Goal: Task Accomplishment & Management: Manage account settings

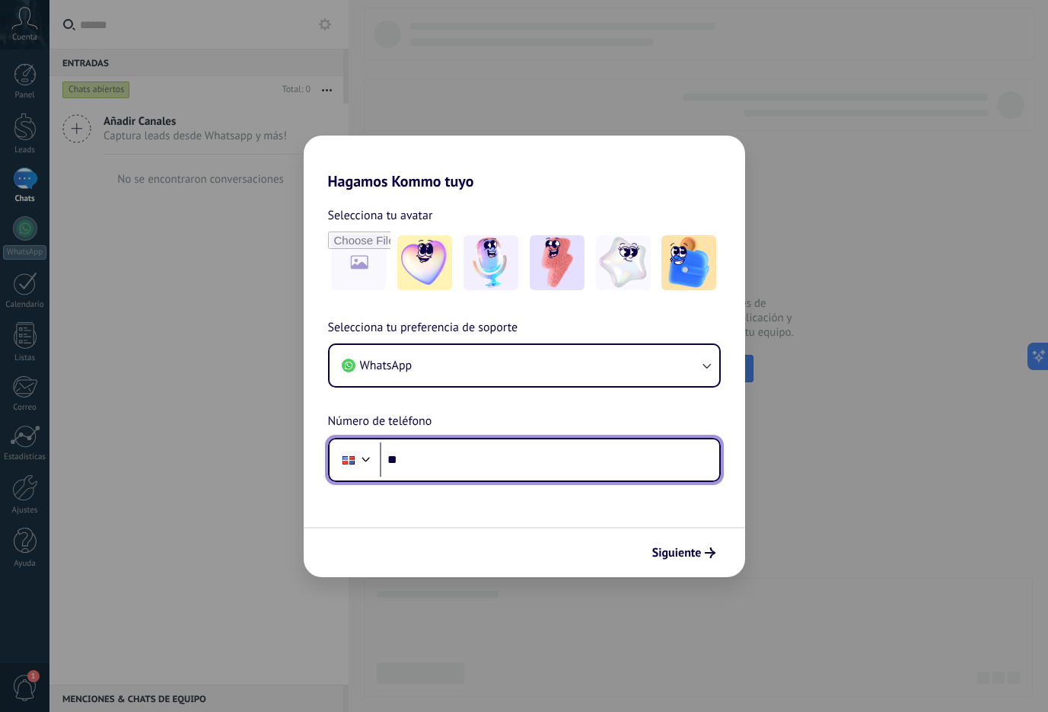
click at [359, 458] on div at bounding box center [366, 457] width 18 height 18
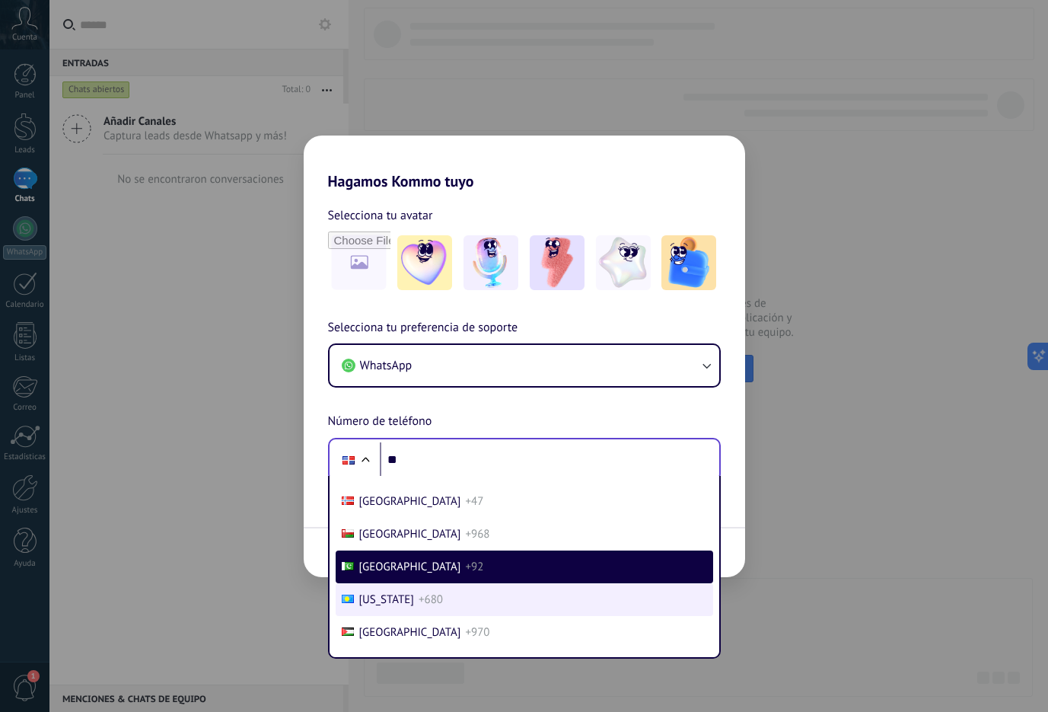
scroll to position [4827, 0]
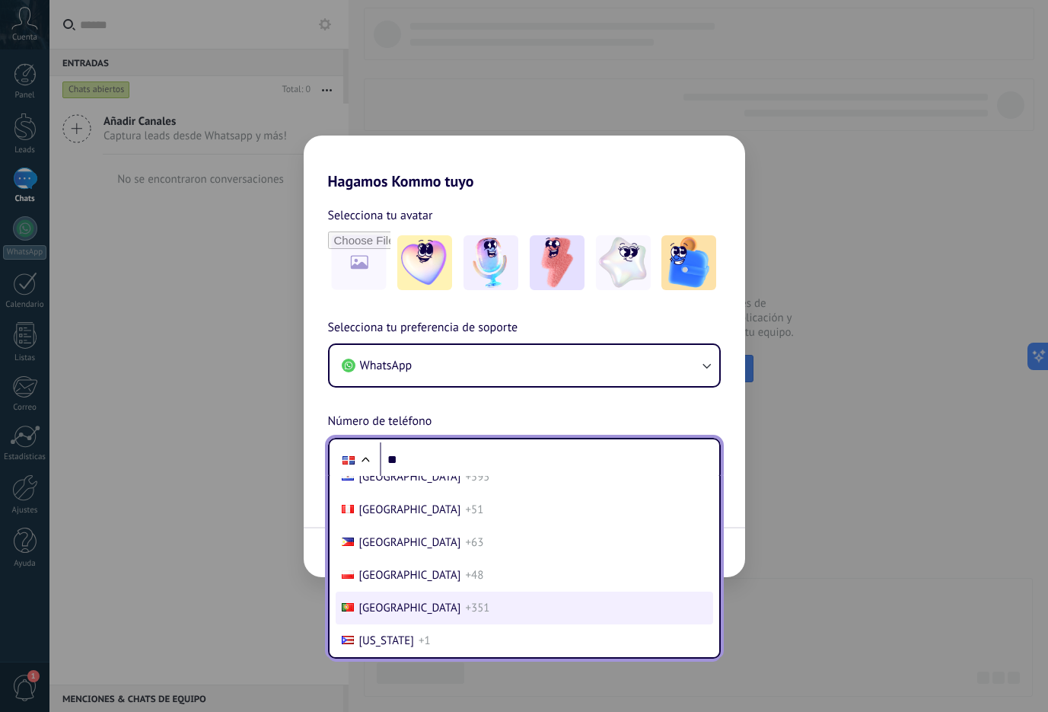
click at [400, 604] on span "[GEOGRAPHIC_DATA]" at bounding box center [410, 608] width 102 height 14
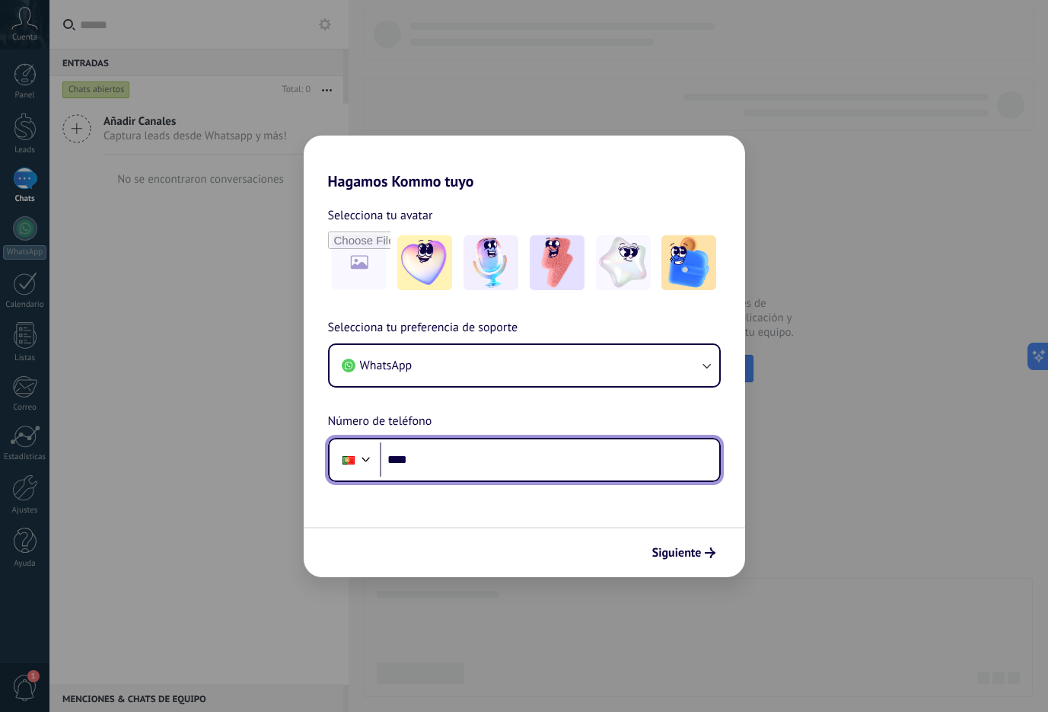
click at [359, 450] on div at bounding box center [366, 457] width 18 height 18
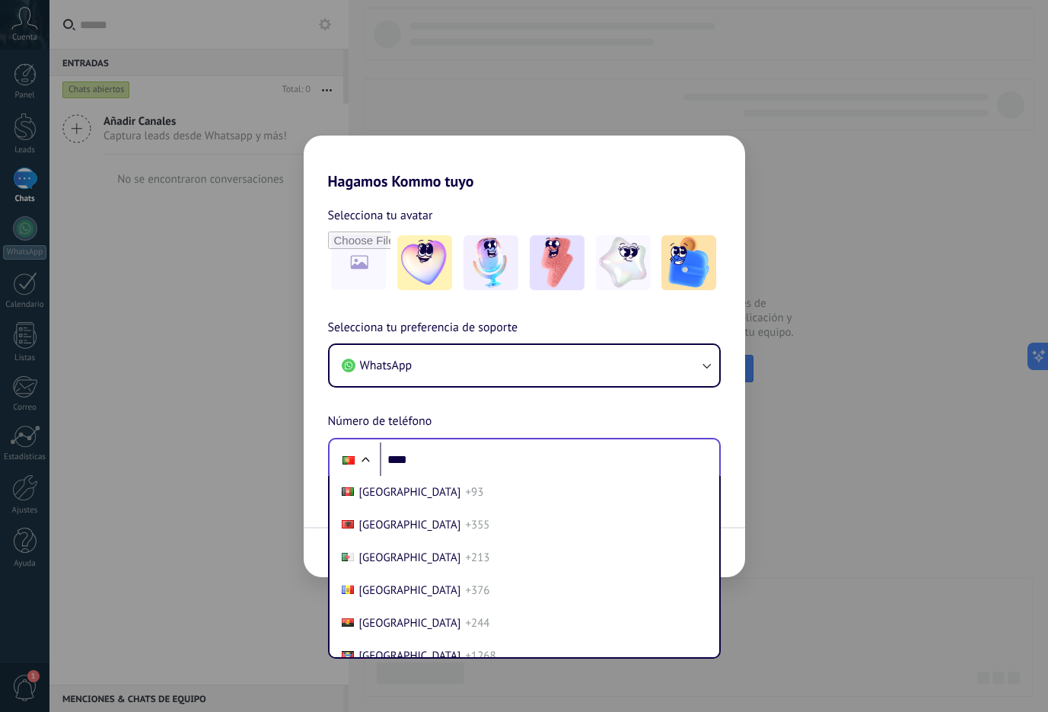
scroll to position [4793, 0]
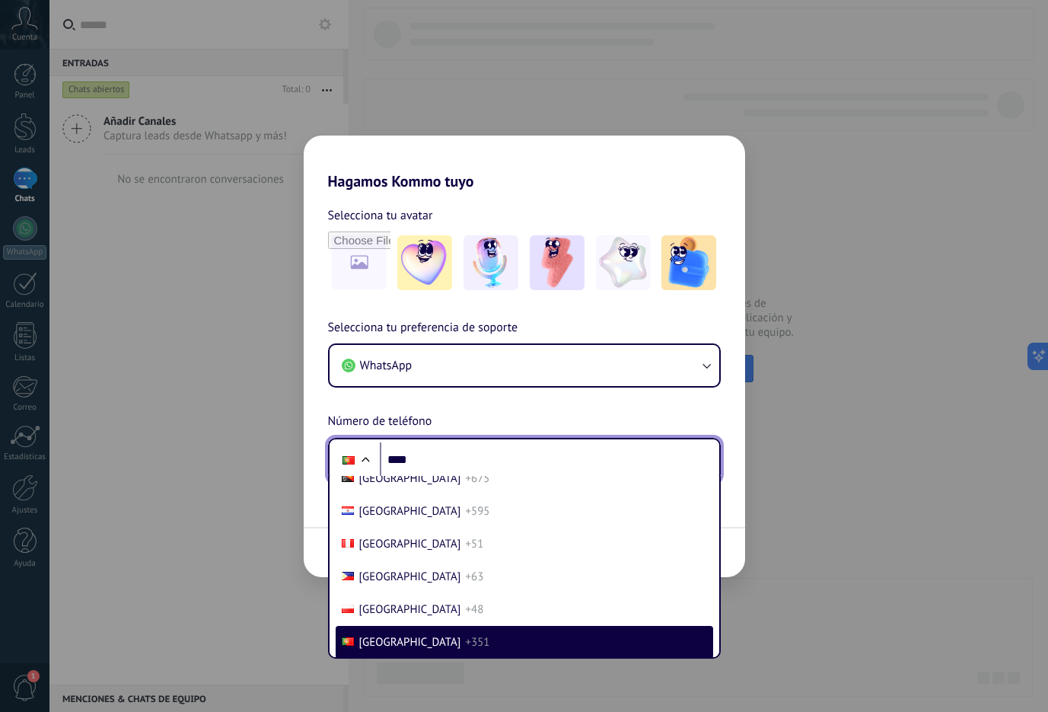
click at [413, 457] on input "****" at bounding box center [550, 459] width 340 height 35
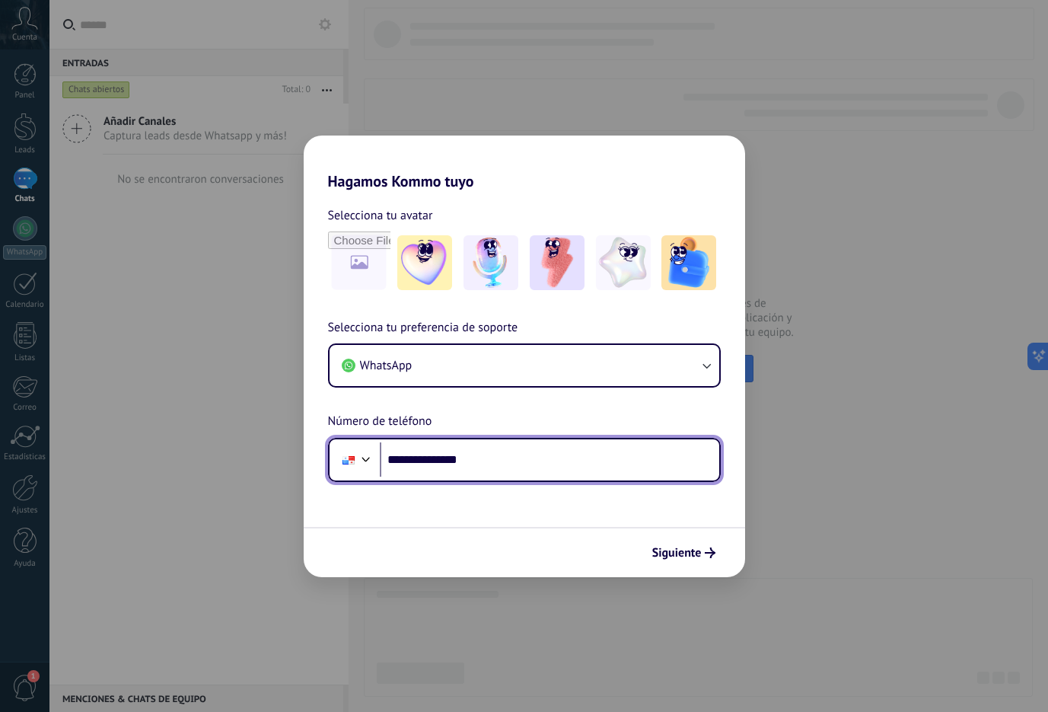
type input "**********"
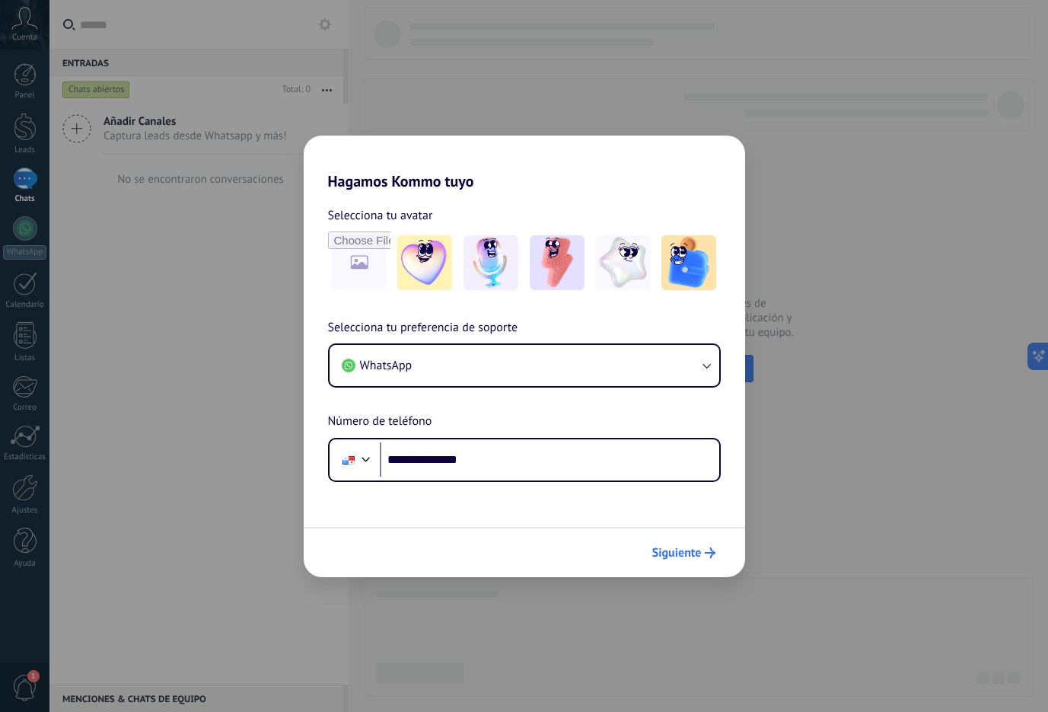
click at [681, 551] on span "Siguiente" at bounding box center [676, 552] width 49 height 11
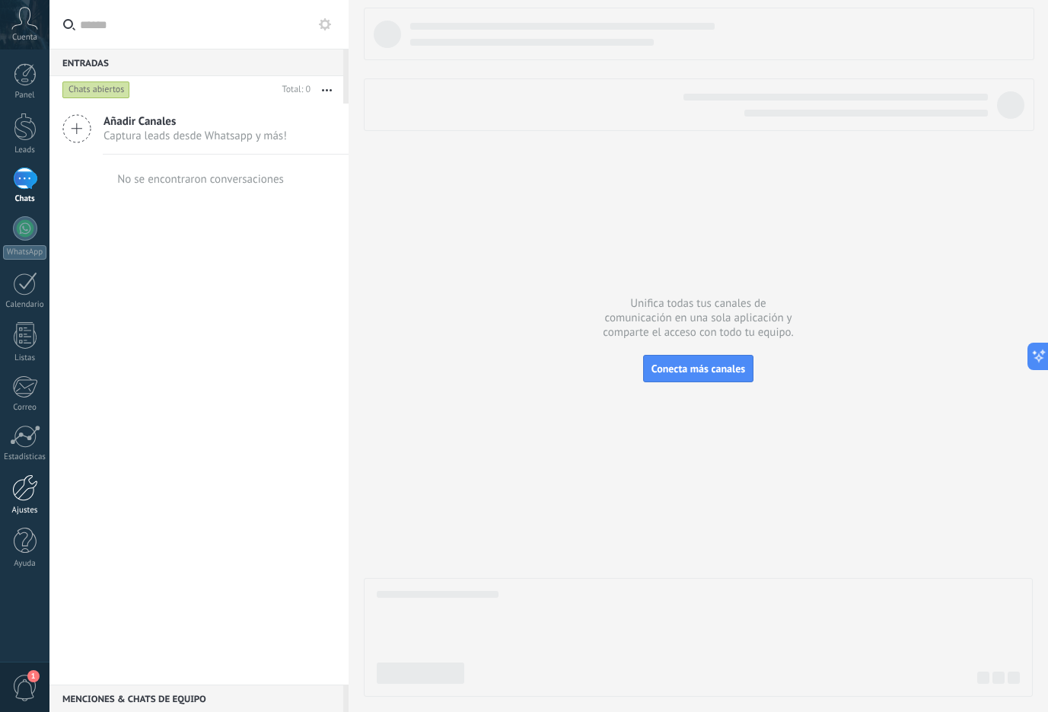
click at [35, 493] on div at bounding box center [25, 487] width 26 height 27
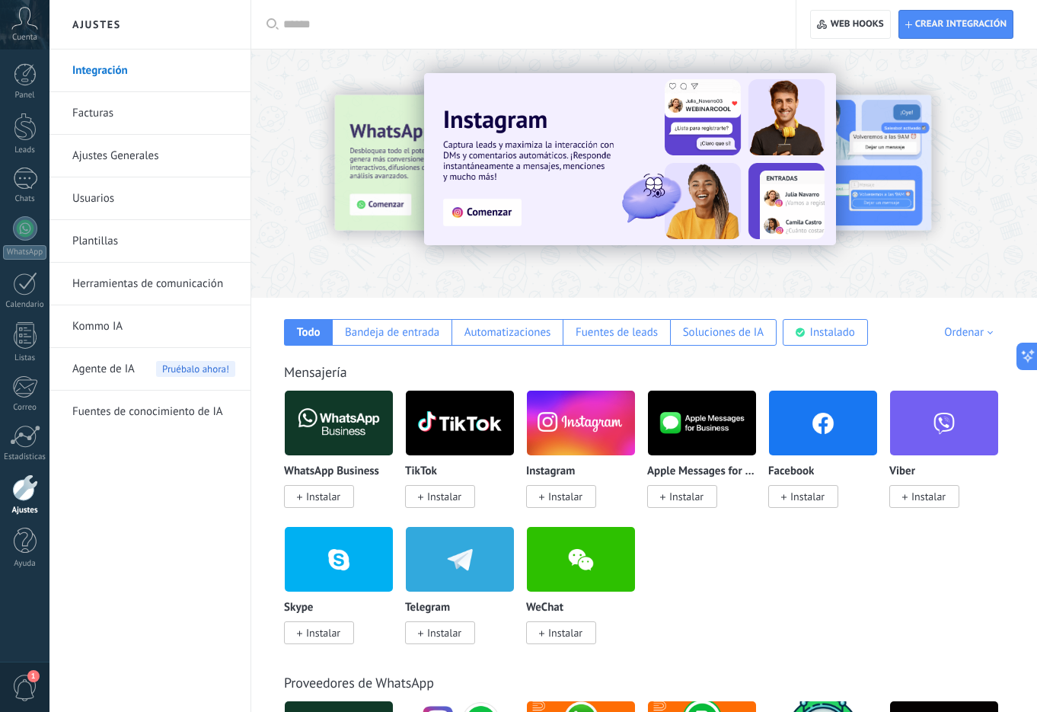
click at [816, 499] on span "Instalar" at bounding box center [807, 496] width 34 height 14
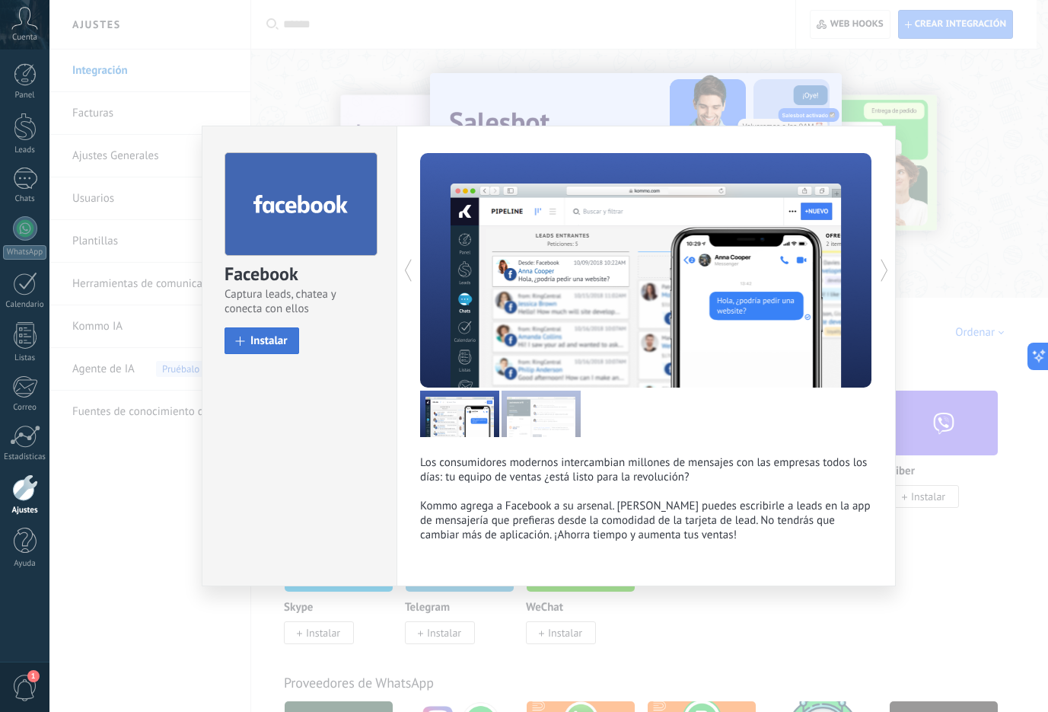
click at [273, 349] on button "Instalar" at bounding box center [262, 340] width 75 height 27
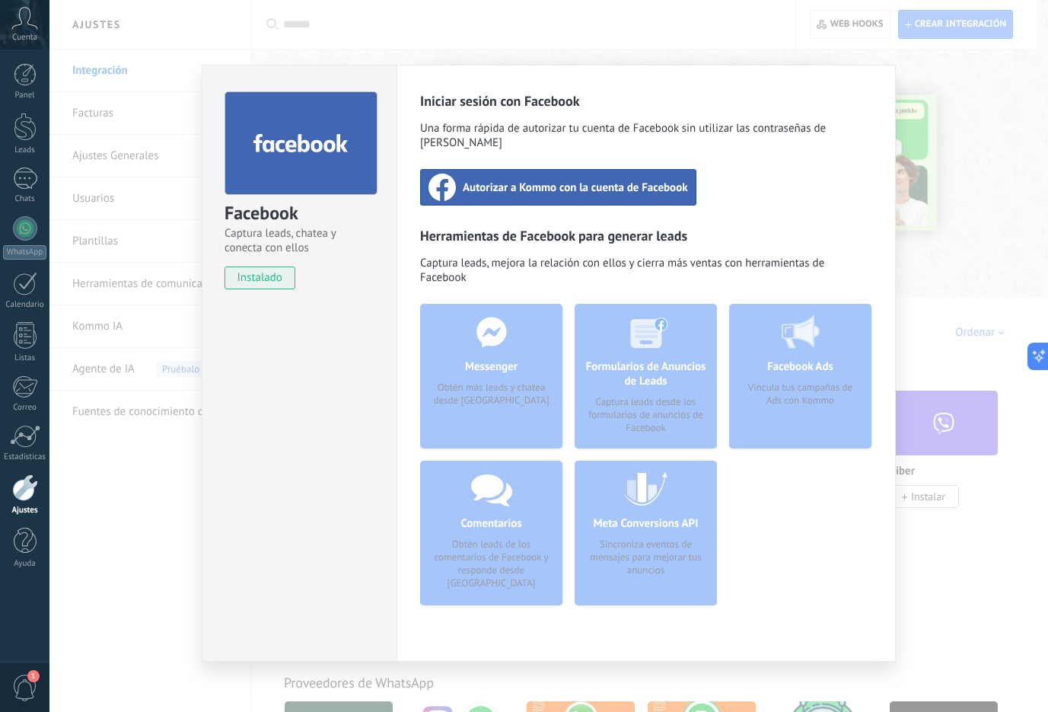
click at [455, 174] on use at bounding box center [442, 187] width 27 height 27
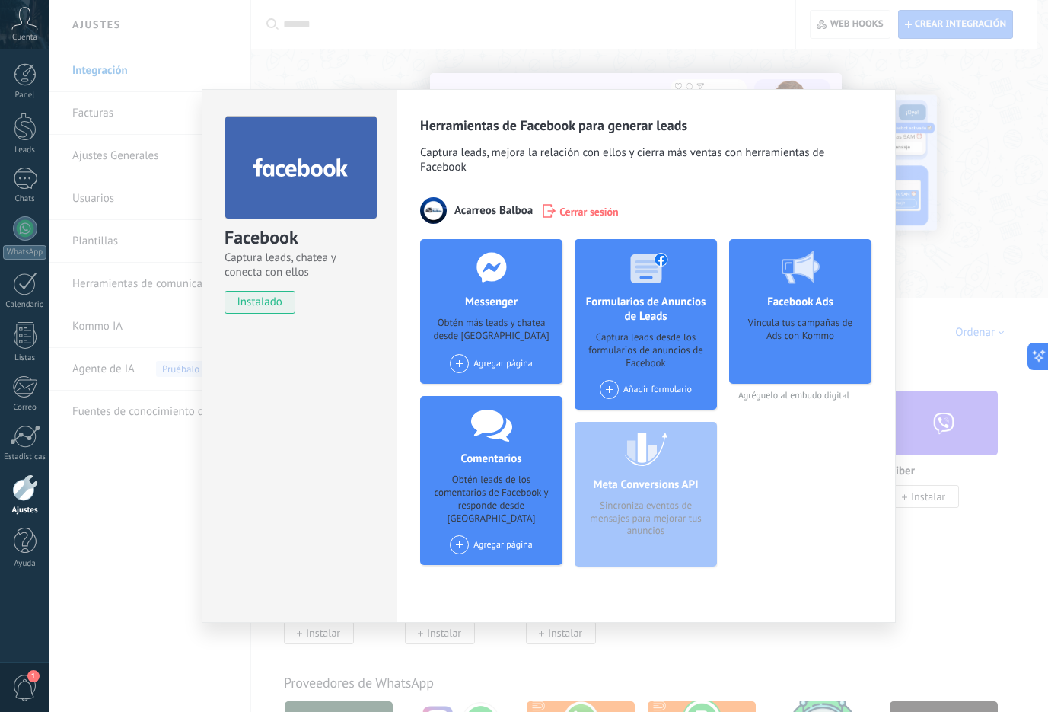
click at [465, 366] on span at bounding box center [459, 363] width 19 height 19
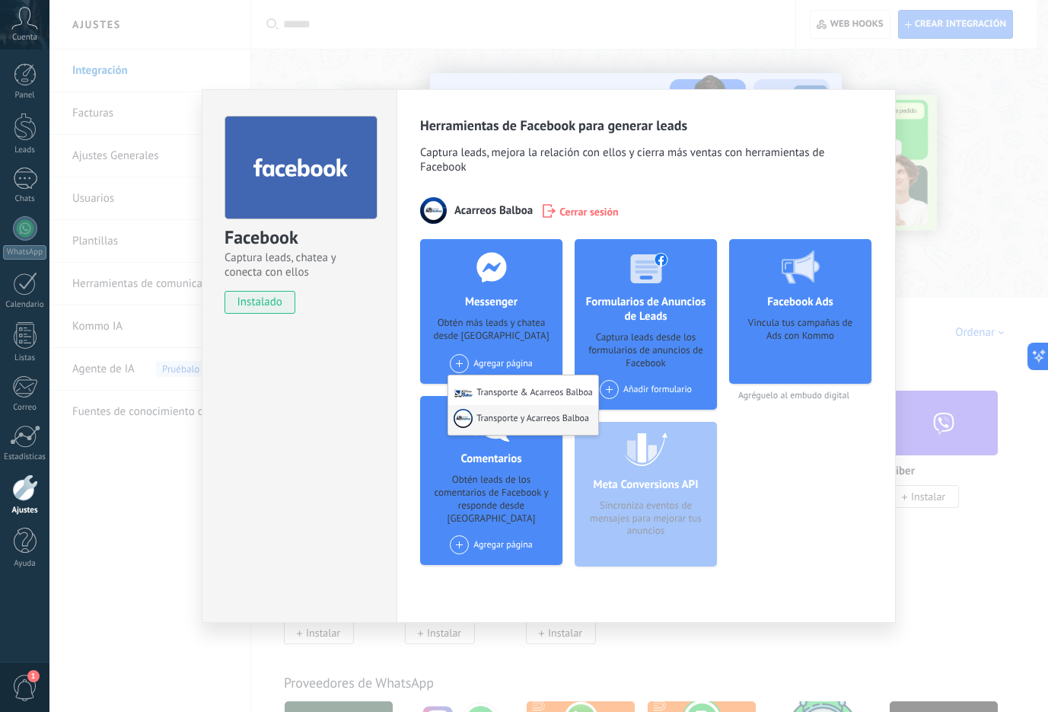
click at [576, 424] on div "Transporte y Acarreos Balboa" at bounding box center [523, 420] width 150 height 30
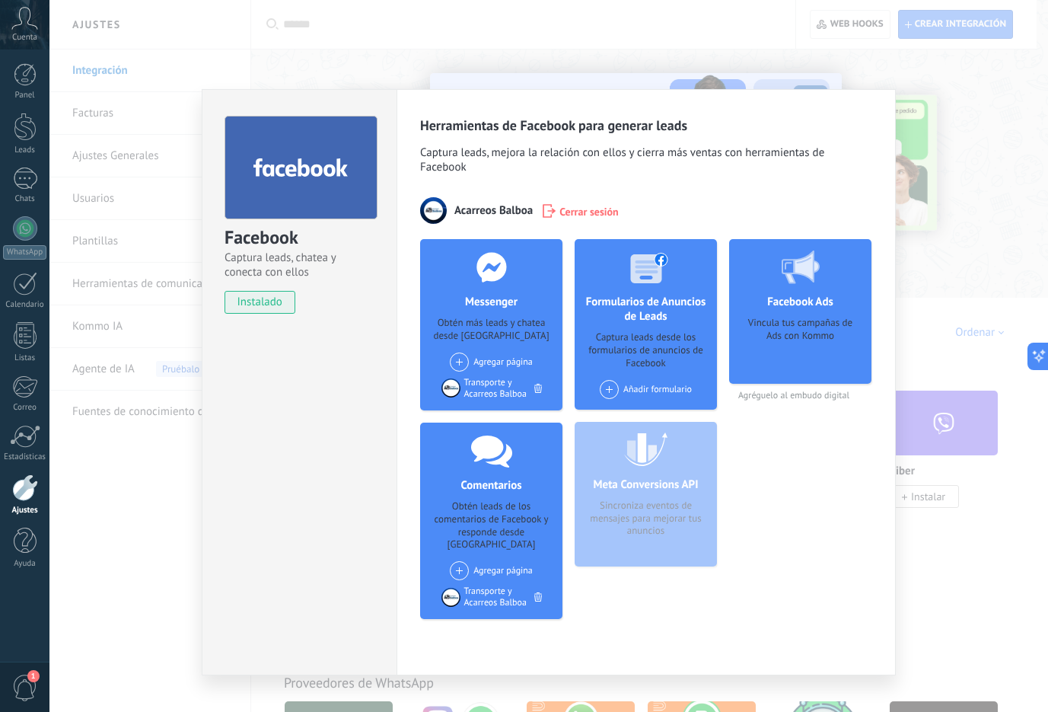
click at [981, 179] on div "Facebook Captura leads, chatea y conecta con ellos instalado Desinstalar Herram…" at bounding box center [548, 356] width 999 height 712
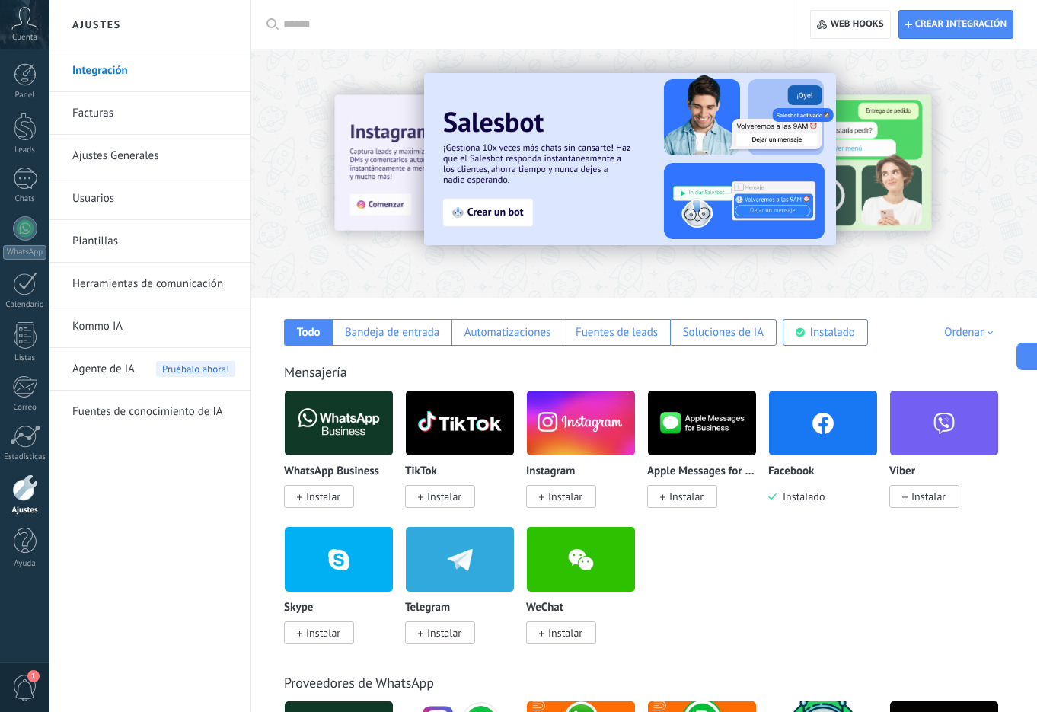
click at [553, 499] on span "Instalar" at bounding box center [565, 496] width 34 height 14
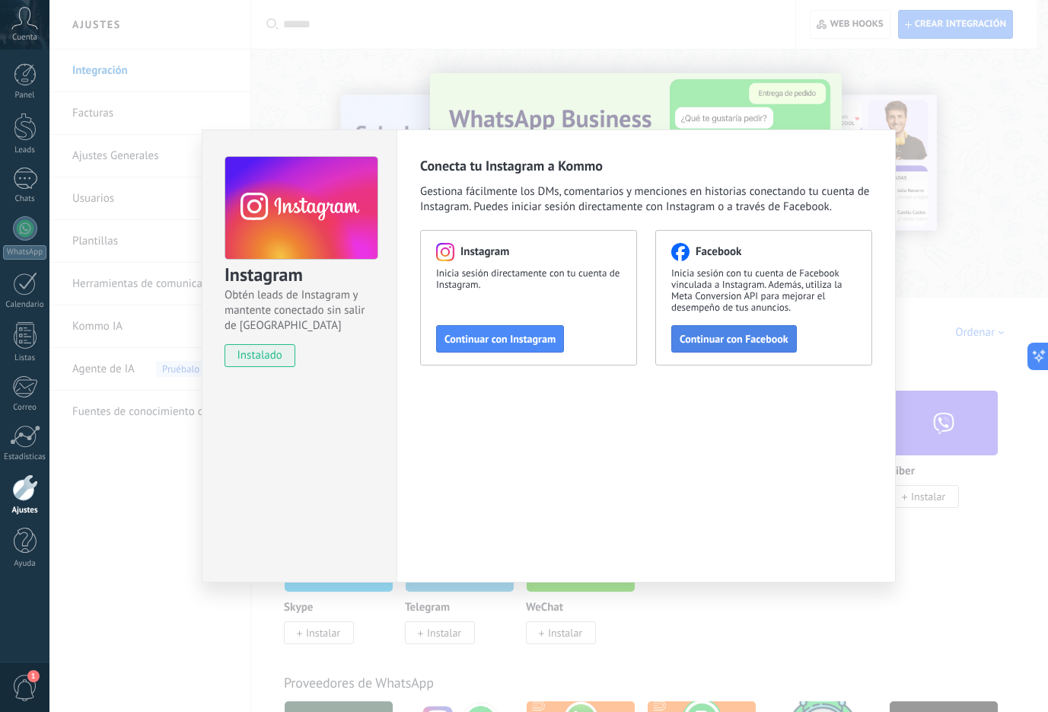
click at [717, 329] on button "Continuar con Facebook" at bounding box center [734, 338] width 126 height 27
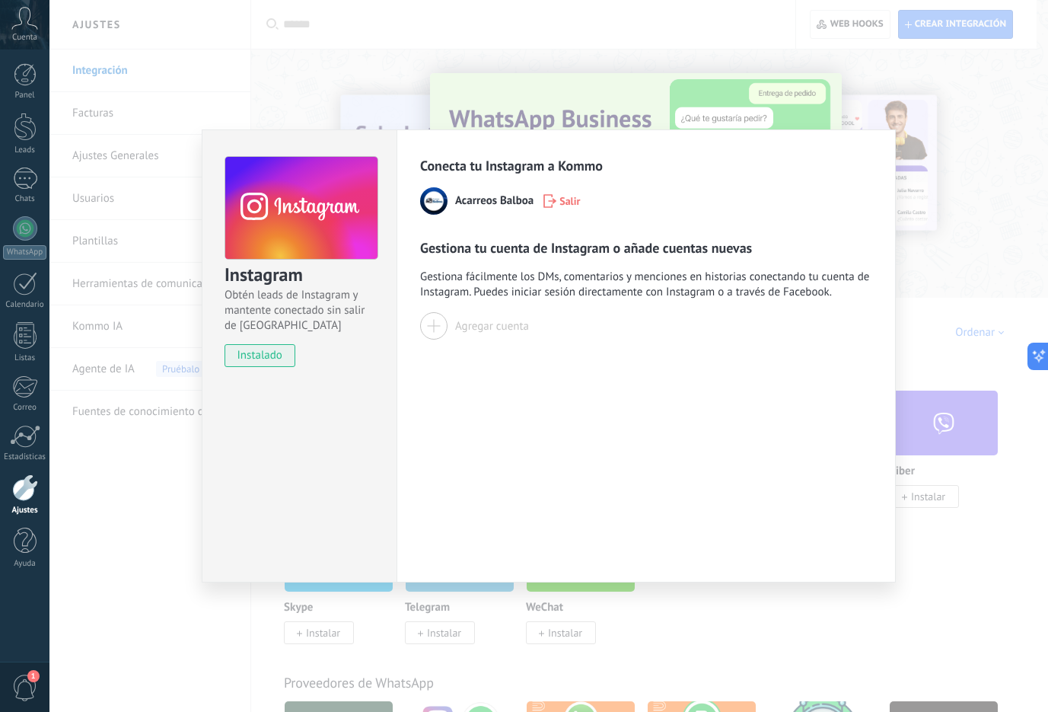
click at [489, 327] on div "Agregar cuenta" at bounding box center [492, 326] width 74 height 14
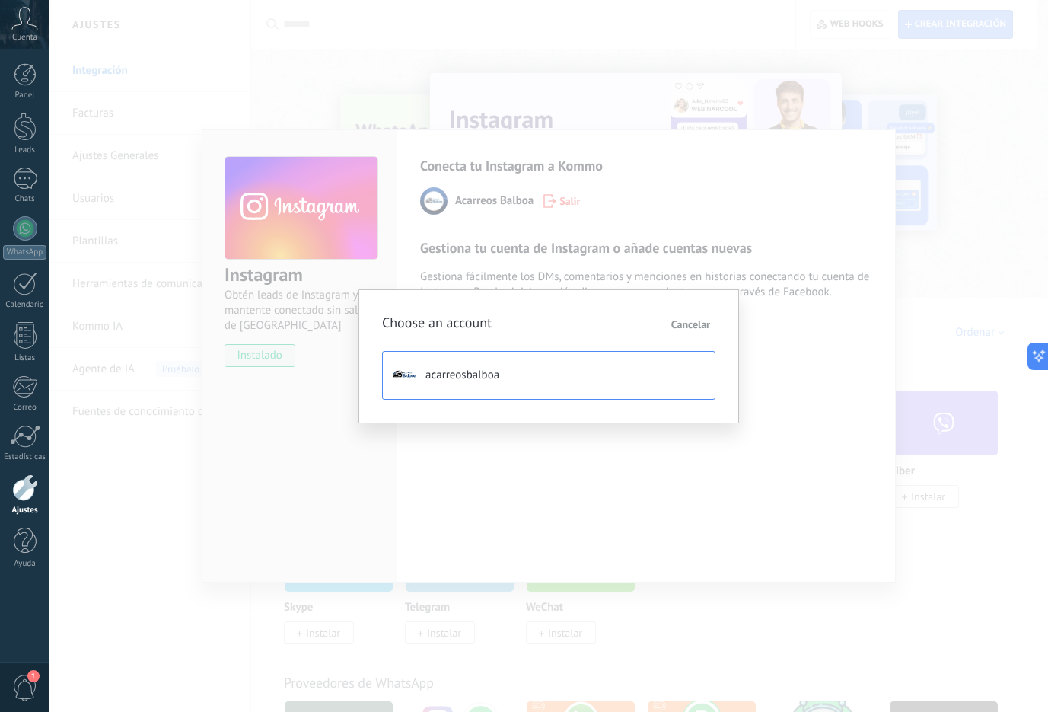
click at [515, 375] on button "acarreosbalboa" at bounding box center [548, 375] width 333 height 49
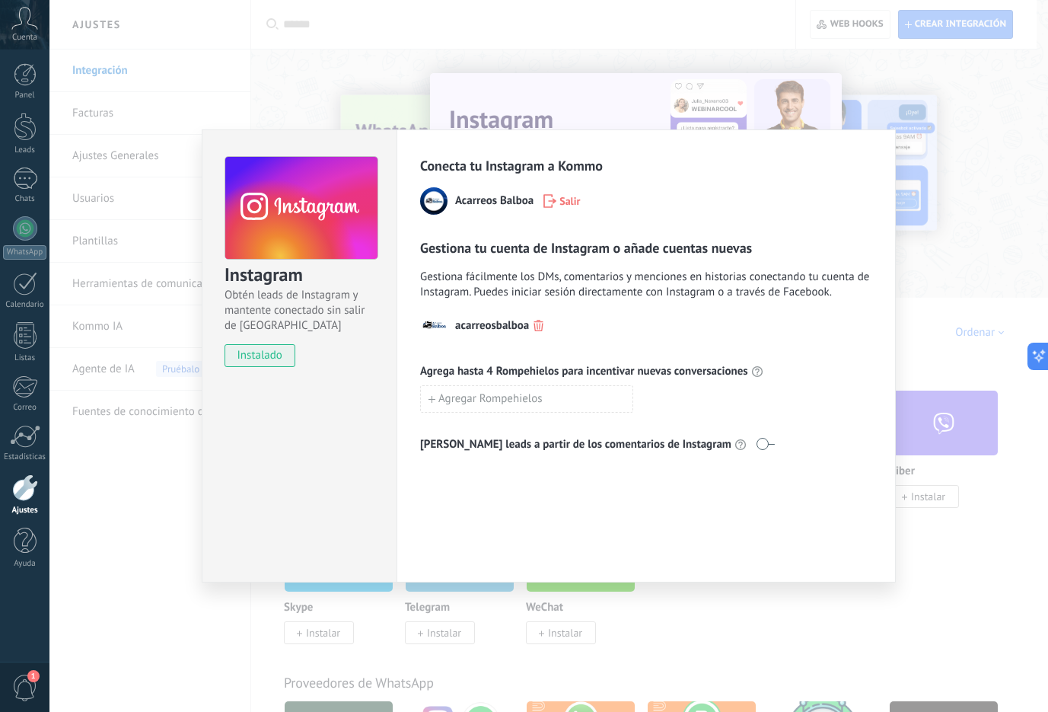
click at [929, 592] on div "Instagram Obtén leads de Instagram y mantente conectado sin salir de Kommo inst…" at bounding box center [548, 356] width 999 height 712
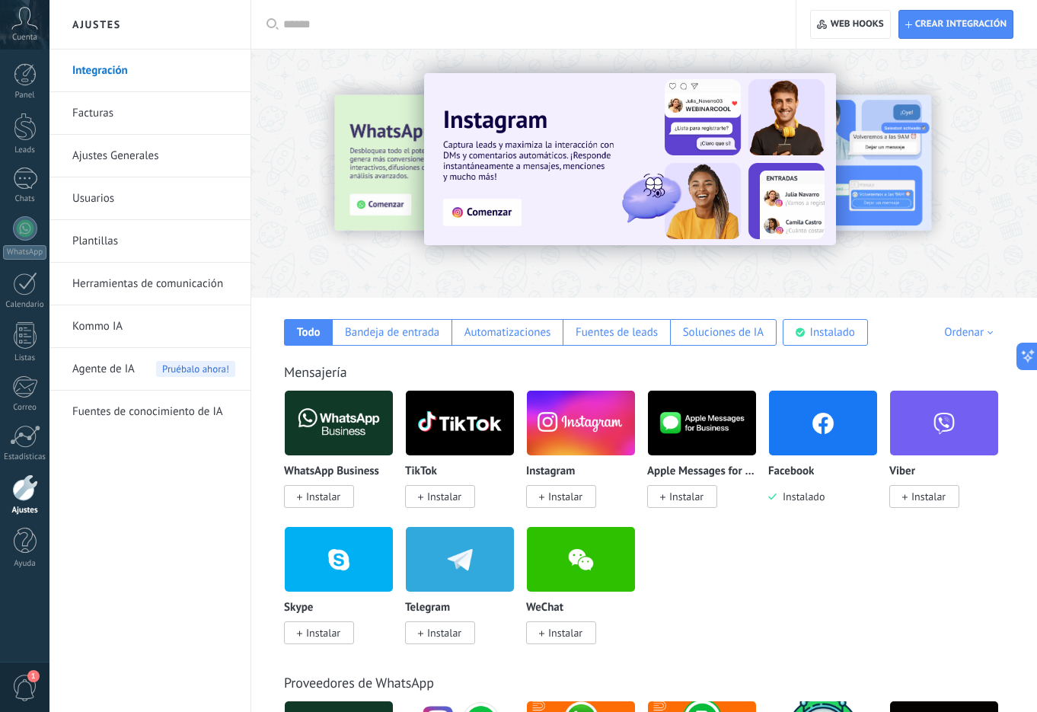
click at [454, 497] on span "Instalar" at bounding box center [444, 496] width 34 height 14
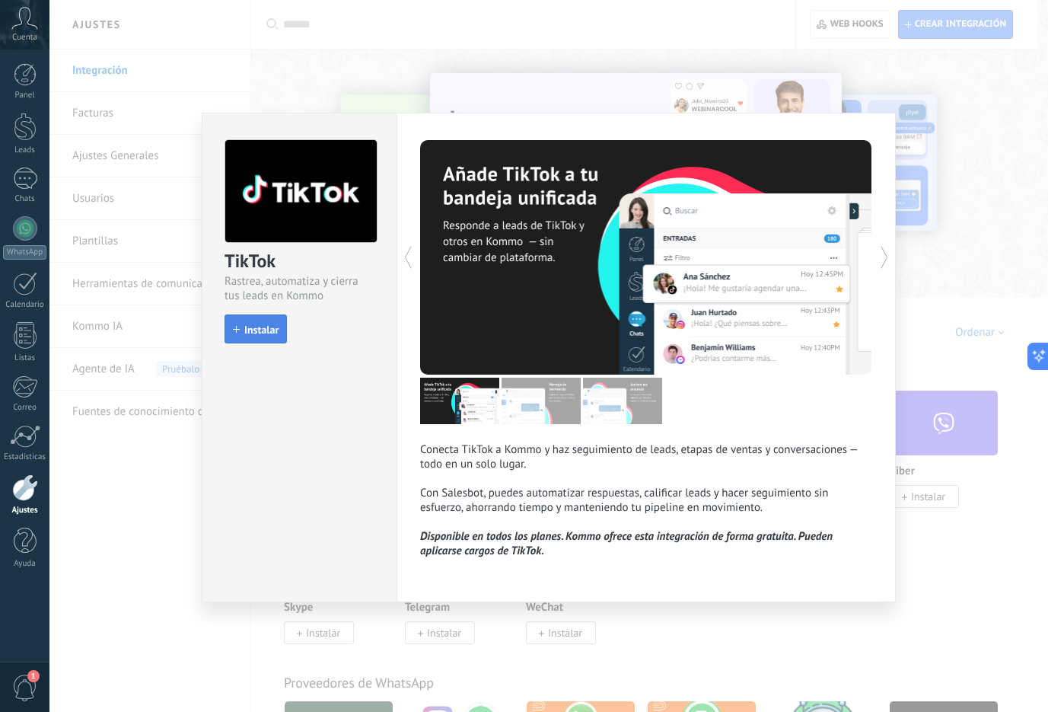
click at [264, 330] on span "Instalar" at bounding box center [261, 329] width 34 height 11
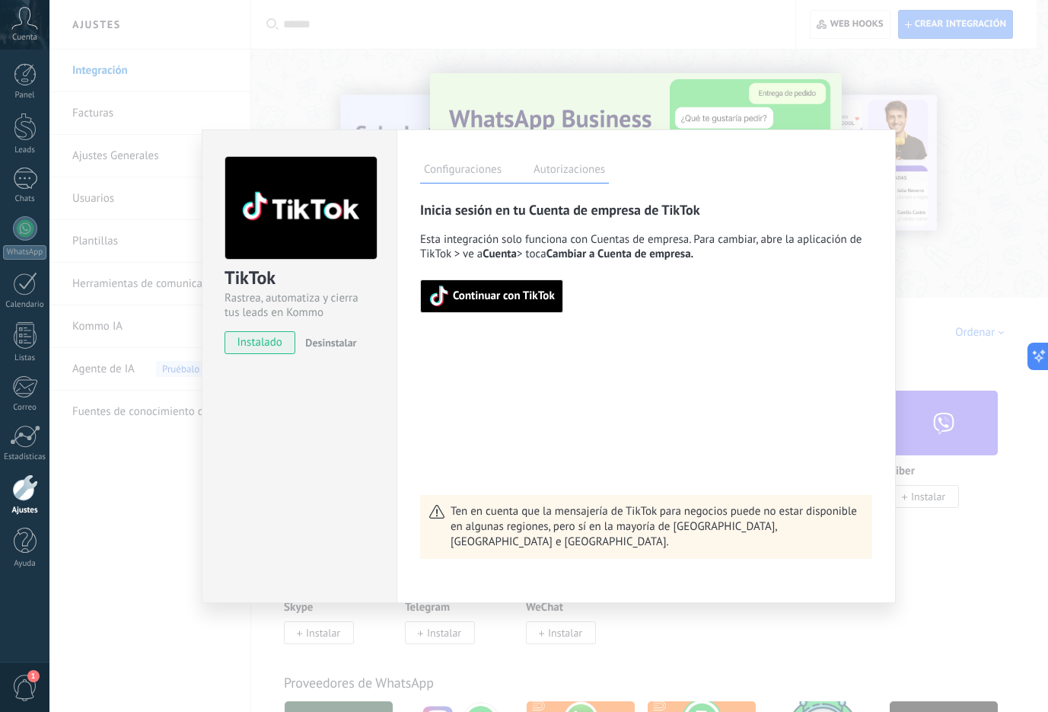
click at [532, 299] on span "Continuar con TikTok" at bounding box center [504, 296] width 102 height 11
click at [511, 296] on span "Continuar con TikTok" at bounding box center [504, 296] width 102 height 11
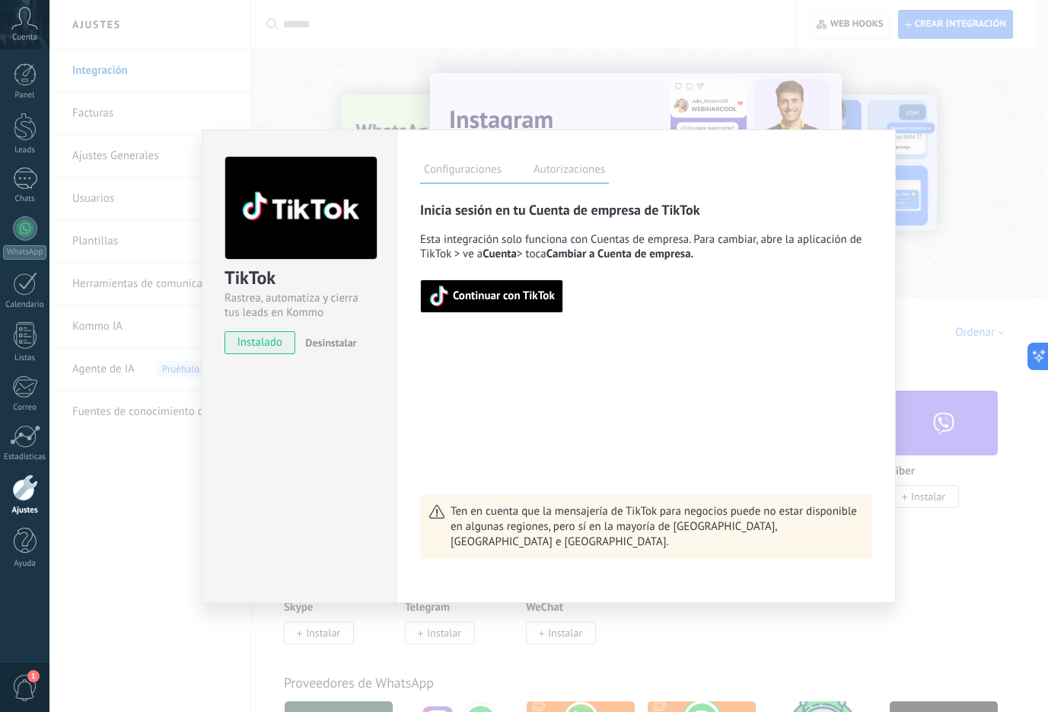
click at [936, 265] on div "TikTok Rastrea, automatiza y cierra tus leads en Kommo instalado Desinstalar Co…" at bounding box center [548, 356] width 999 height 712
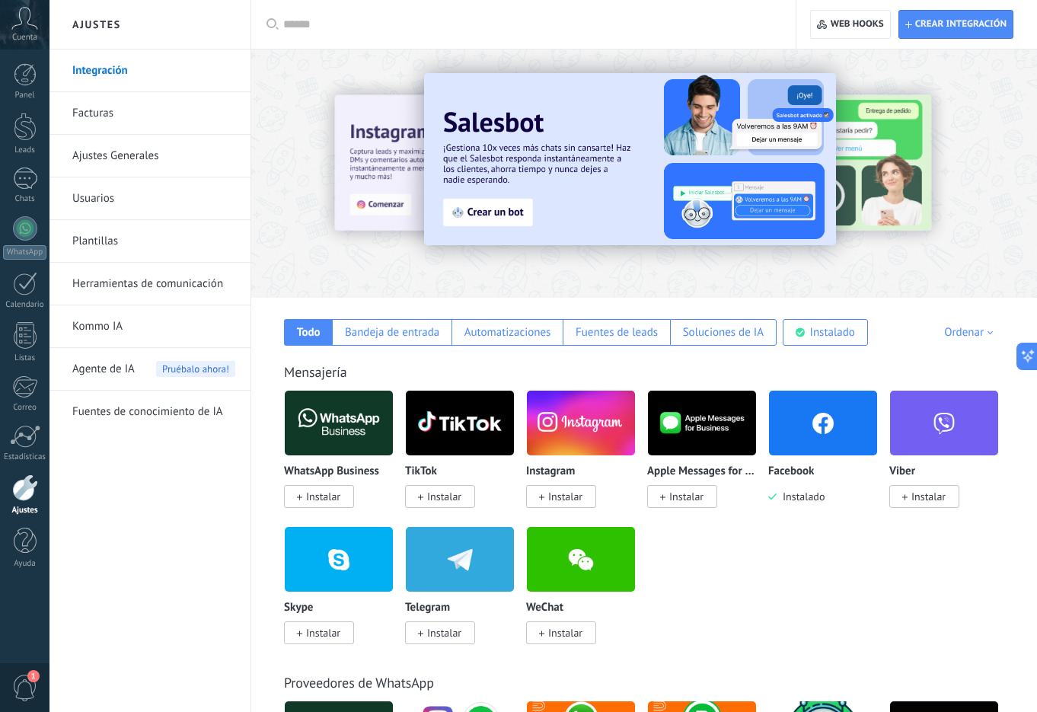
click at [560, 501] on span "Instalar" at bounding box center [565, 496] width 34 height 14
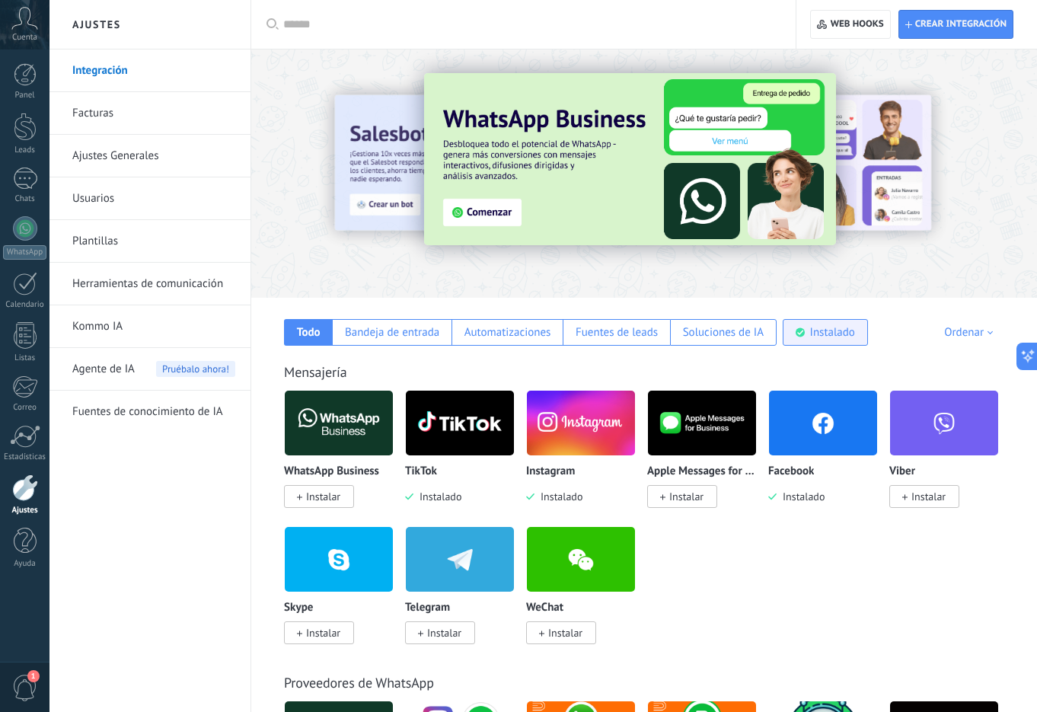
click at [812, 325] on div "Instalado" at bounding box center [832, 332] width 45 height 14
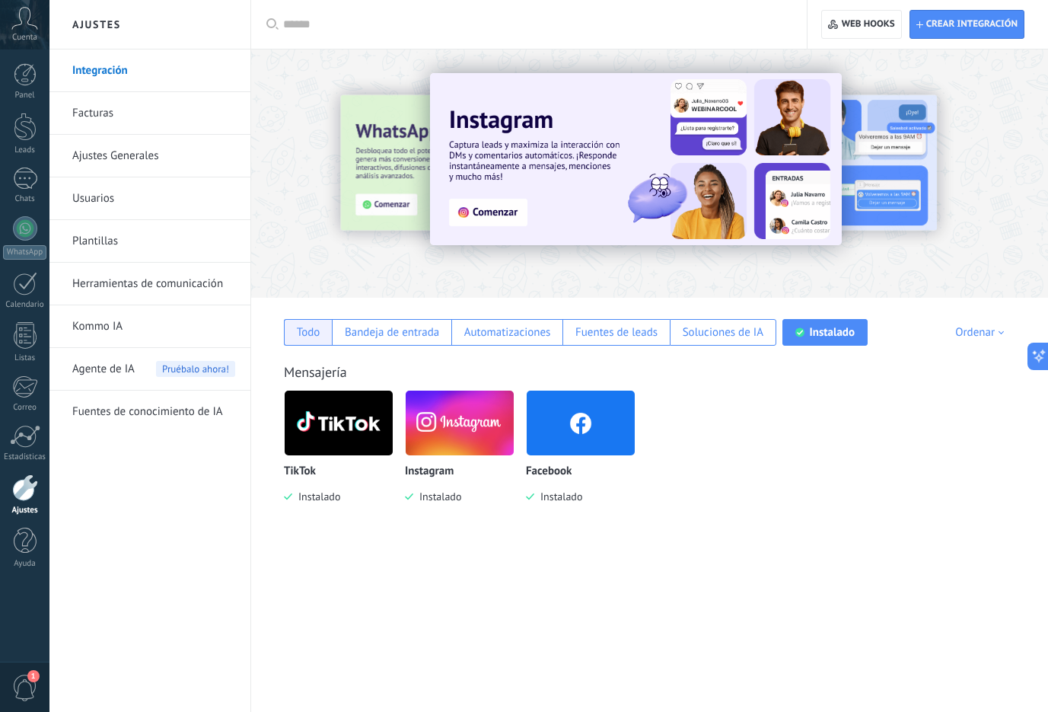
click at [299, 332] on div "Todo" at bounding box center [309, 332] width 24 height 14
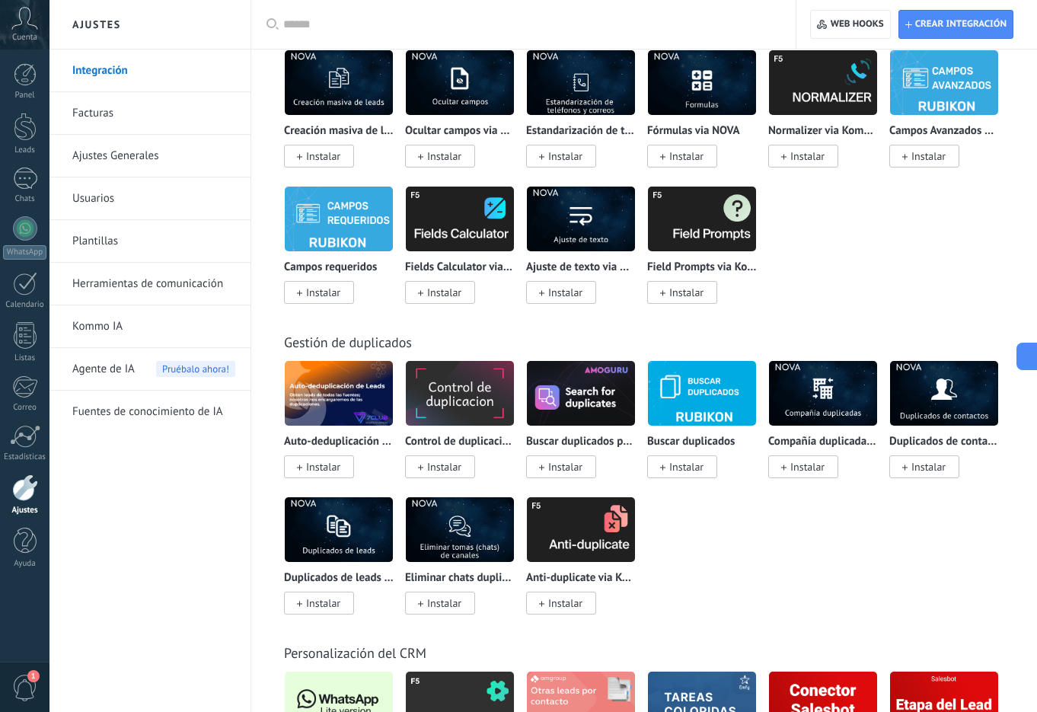
scroll to position [5969, 0]
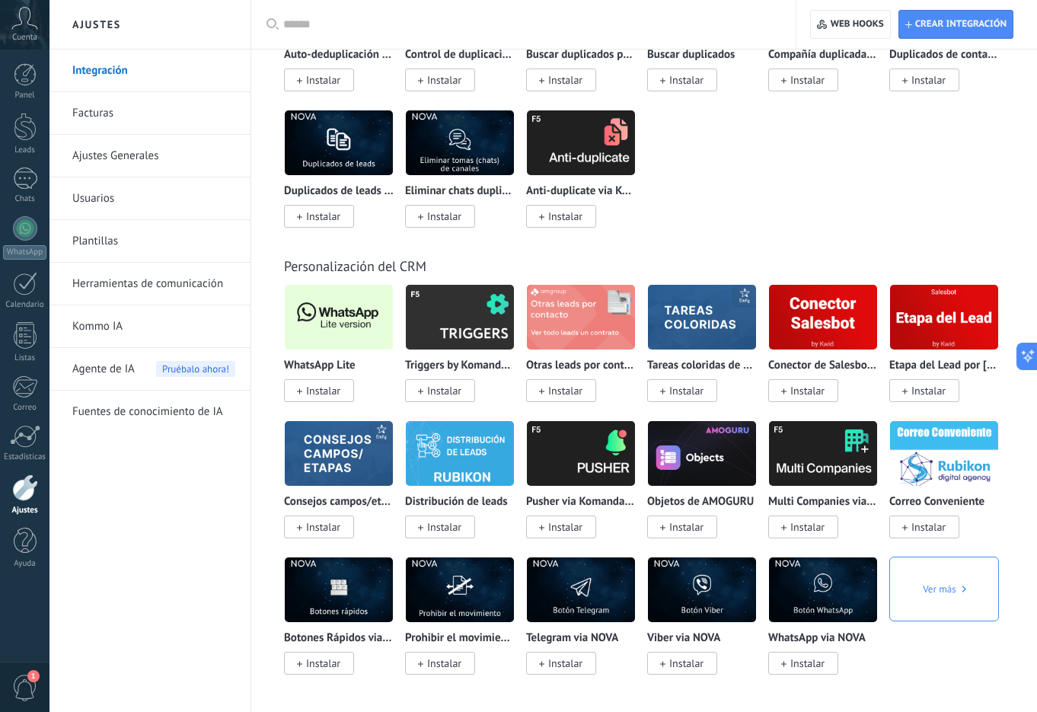
click at [324, 389] on span "Instalar" at bounding box center [323, 391] width 34 height 14
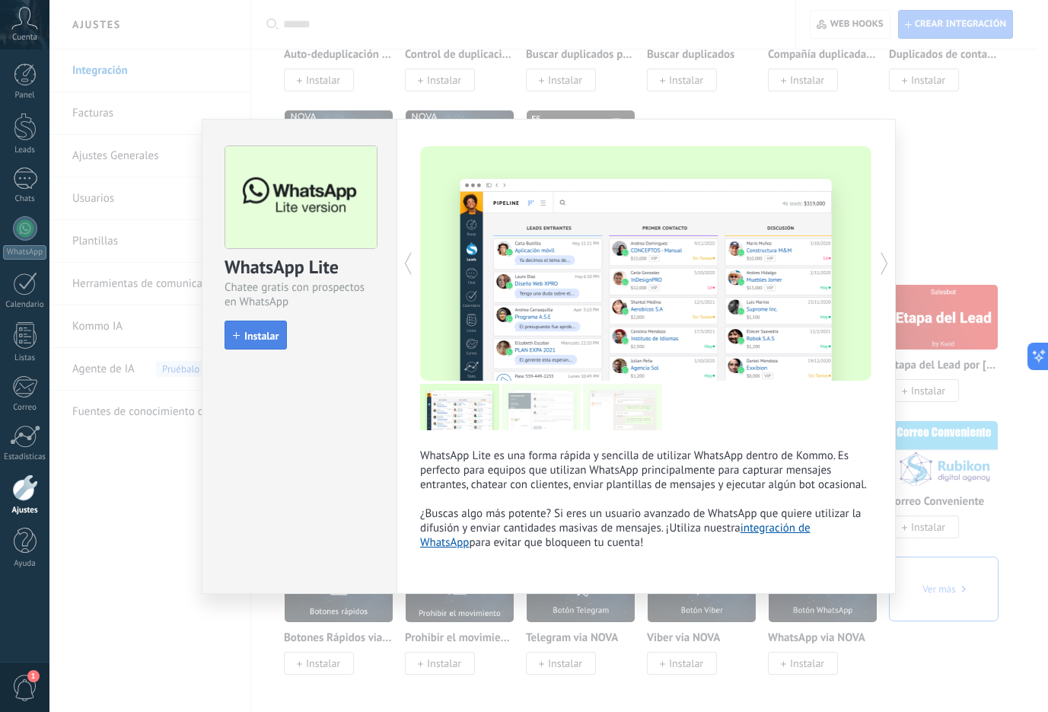
click at [258, 336] on span "Instalar" at bounding box center [261, 335] width 34 height 11
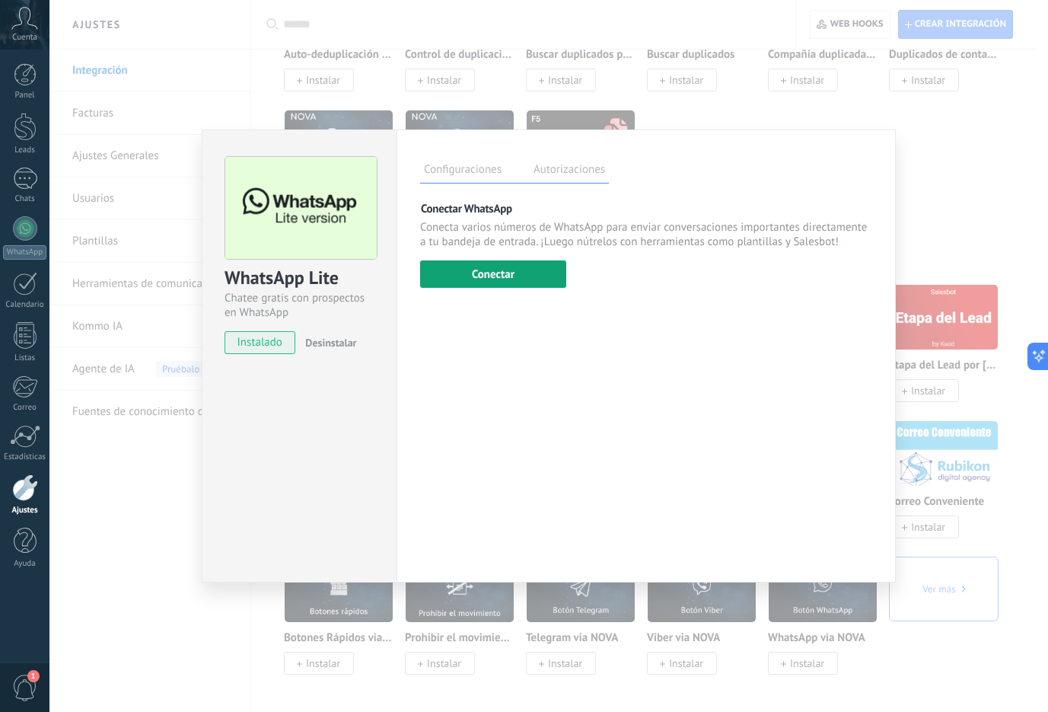
click at [552, 266] on button "Conectar" at bounding box center [493, 273] width 146 height 27
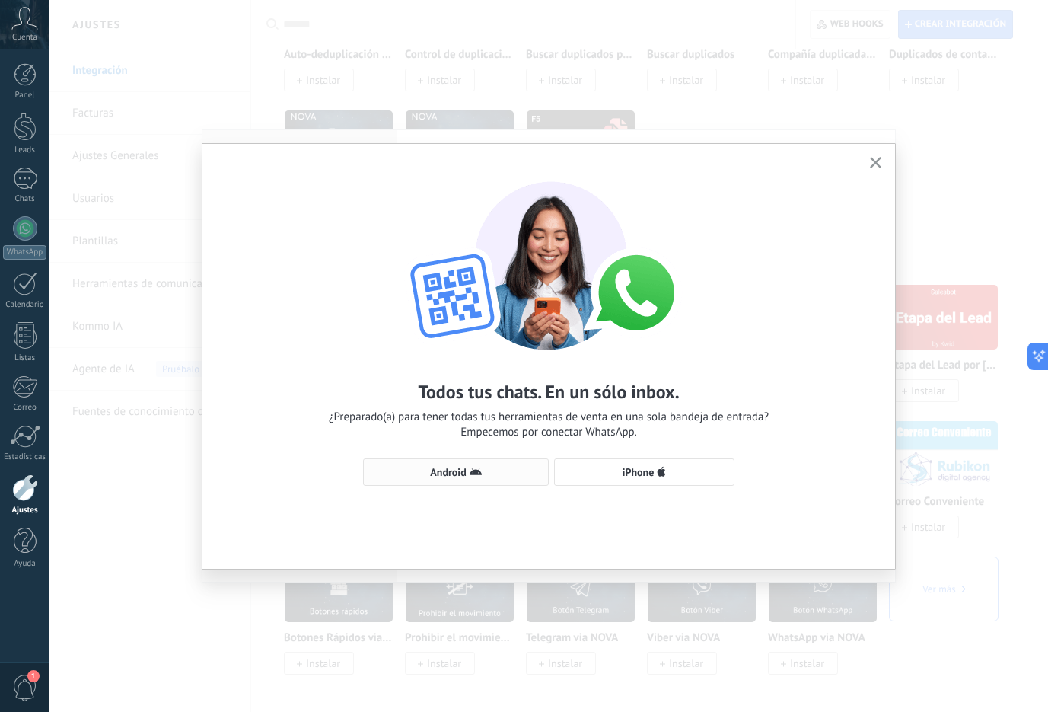
click at [507, 467] on span "Android" at bounding box center [455, 472] width 169 height 12
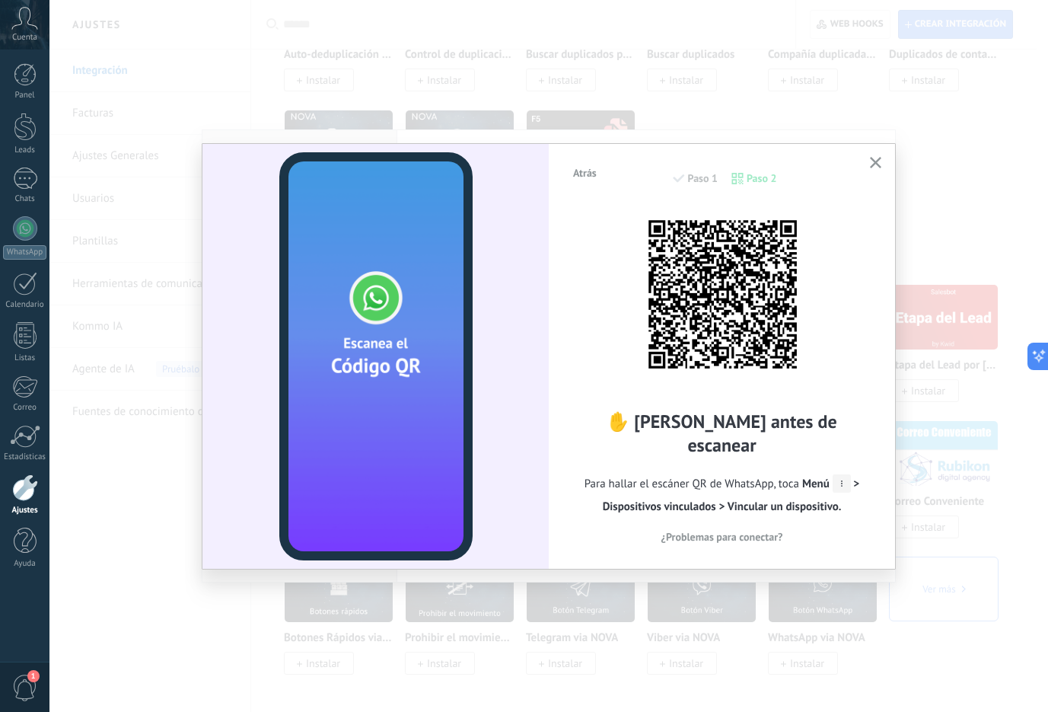
click at [880, 168] on span "button" at bounding box center [875, 163] width 11 height 13
click at [880, 168] on div "Atrás Paso 1 Paso 2 ✋ Lee antes de escanear Para hallar el escáner QR de WhatsA…" at bounding box center [548, 356] width 999 height 712
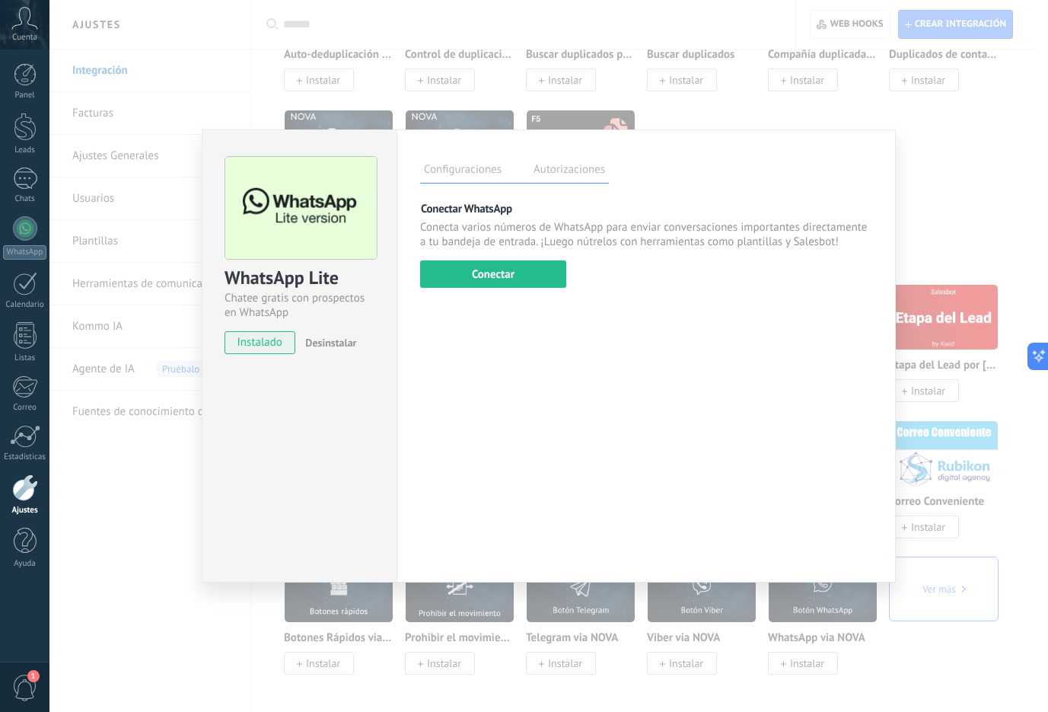
click at [1014, 154] on div "WhatsApp Lite Chatee gratis con prospectos en WhatsApp instalado Desinstalar Co…" at bounding box center [548, 356] width 999 height 712
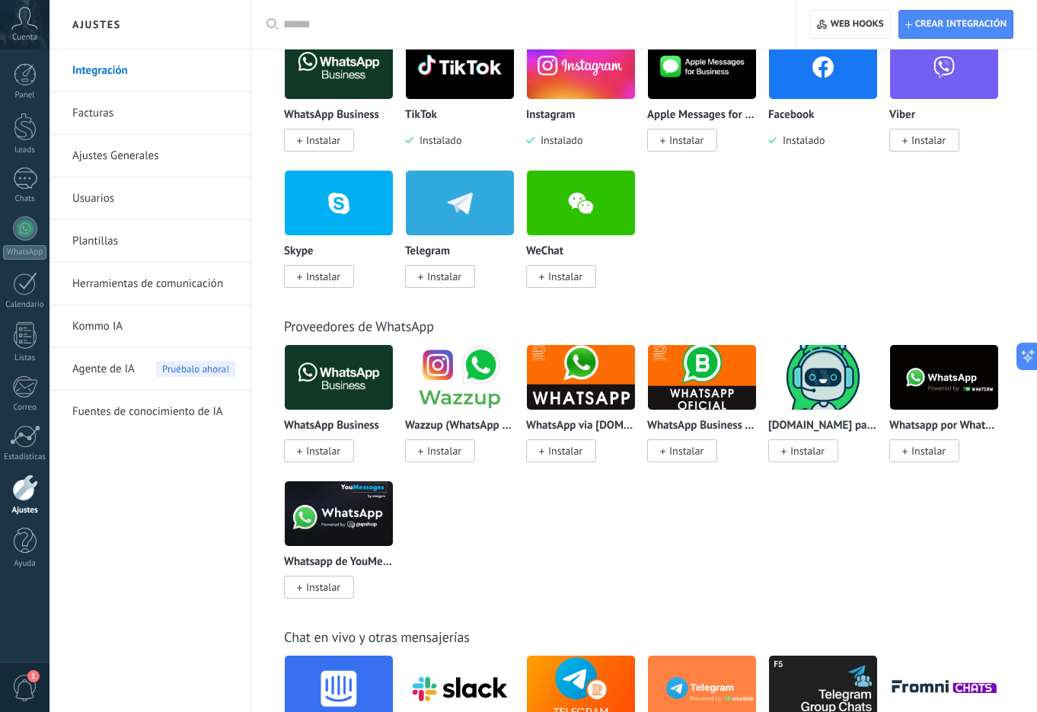
scroll to position [0, 0]
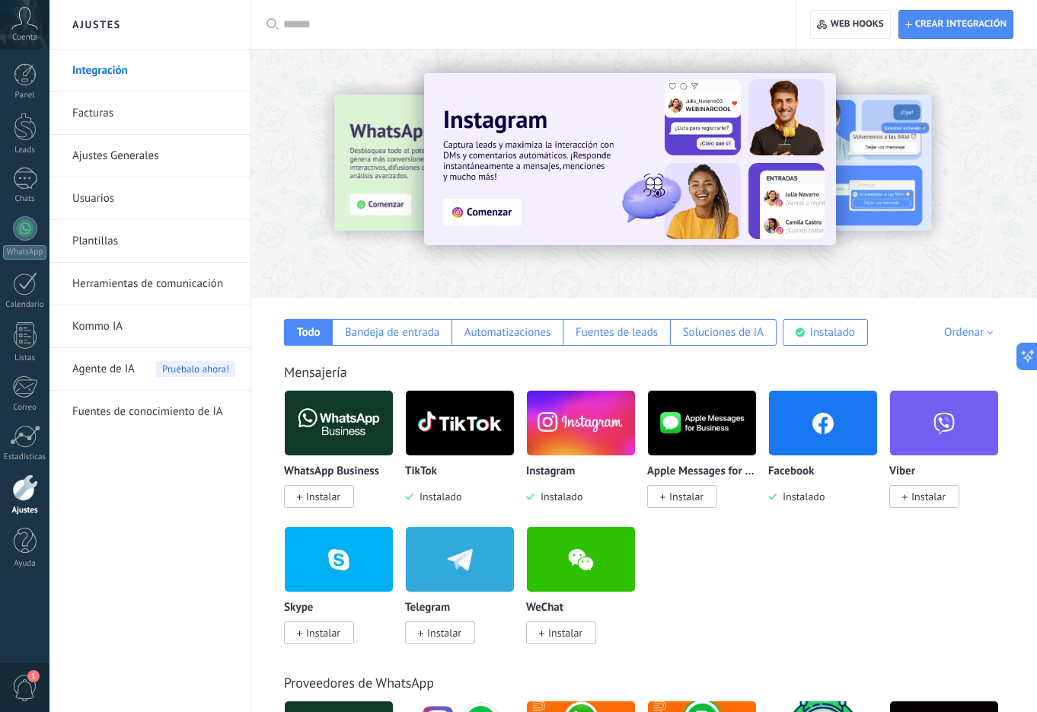
click at [438, 413] on img at bounding box center [460, 423] width 108 height 74
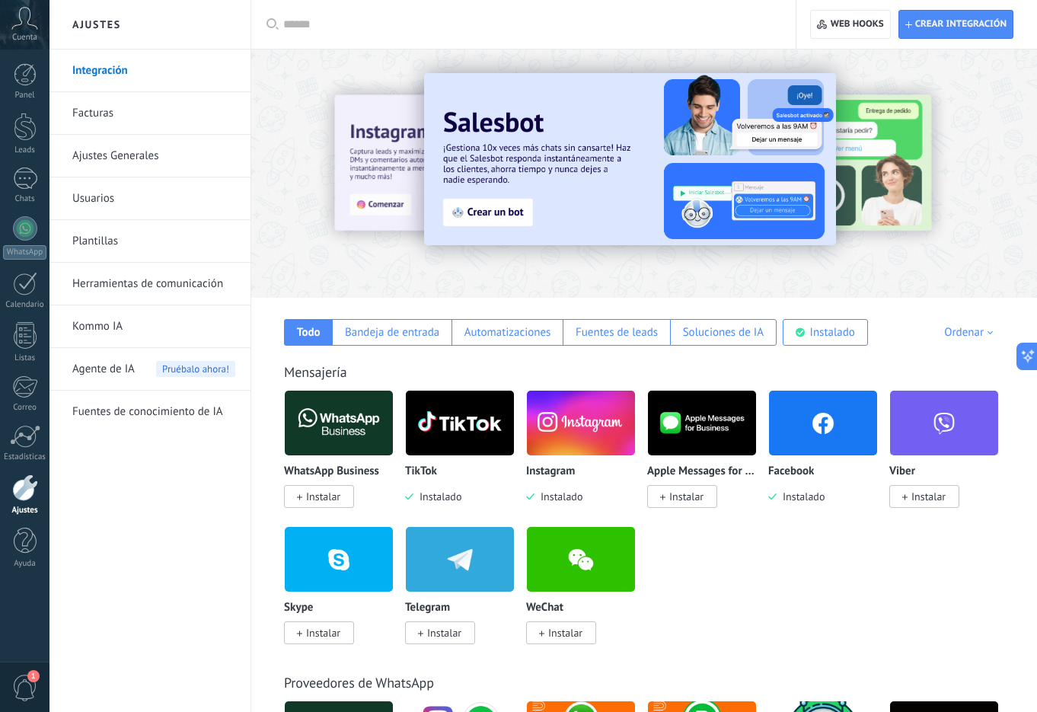
click at [469, 448] on img at bounding box center [460, 423] width 108 height 74
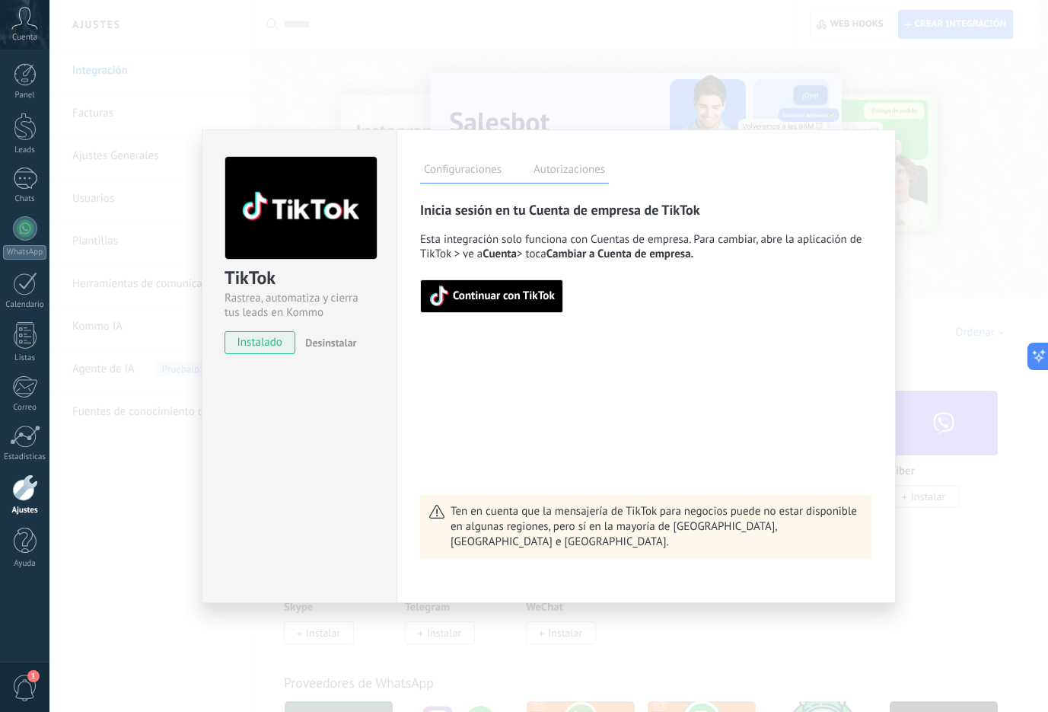
click at [479, 305] on span "Continuar con TikTok" at bounding box center [492, 295] width 126 height 21
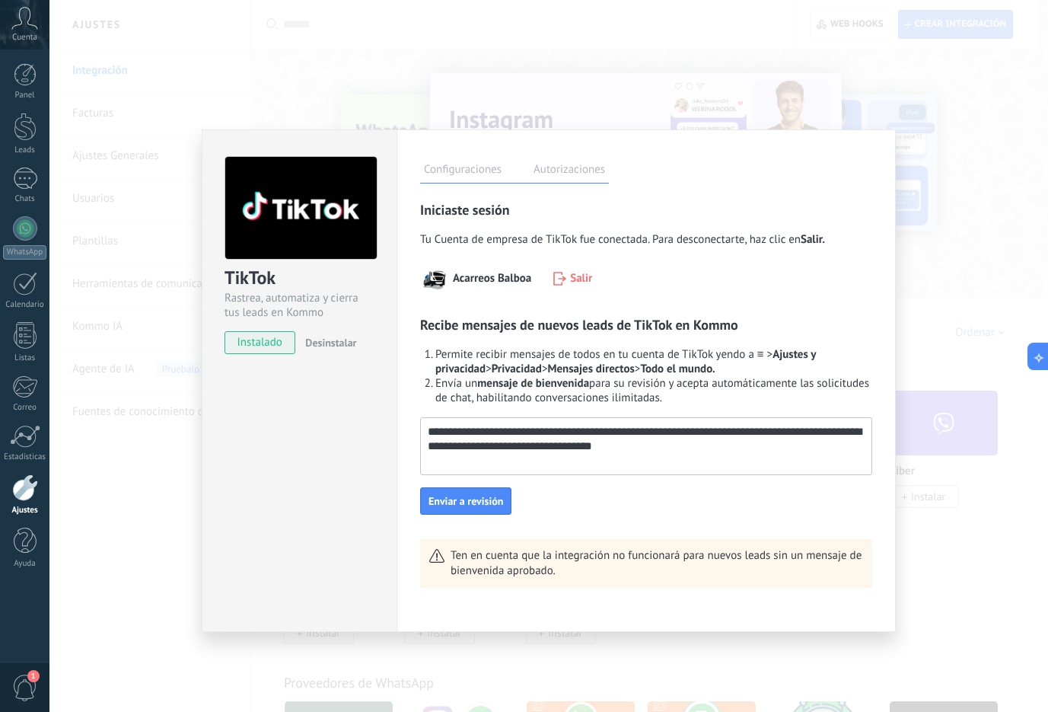
click at [997, 258] on div "TikTok Rastrea, automatiza y cierra tus leads en Kommo instalado Desinstalar Co…" at bounding box center [548, 356] width 999 height 712
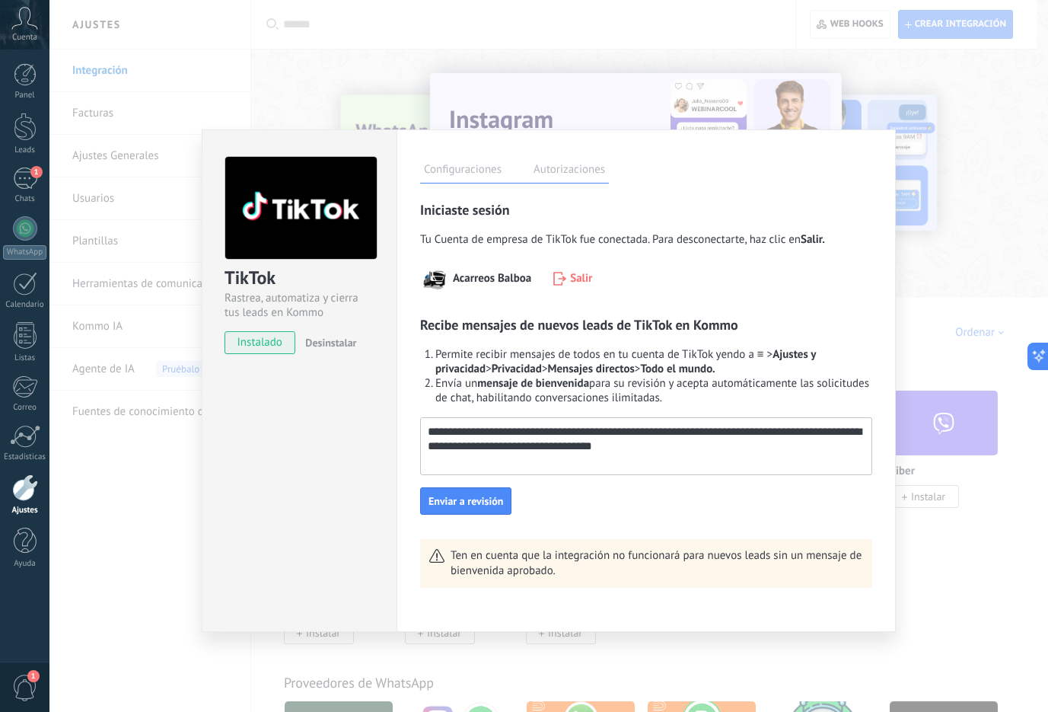
click at [981, 304] on div "TikTok Rastrea, automatiza y cierra tus leads en Kommo instalado Desinstalar Co…" at bounding box center [548, 356] width 999 height 712
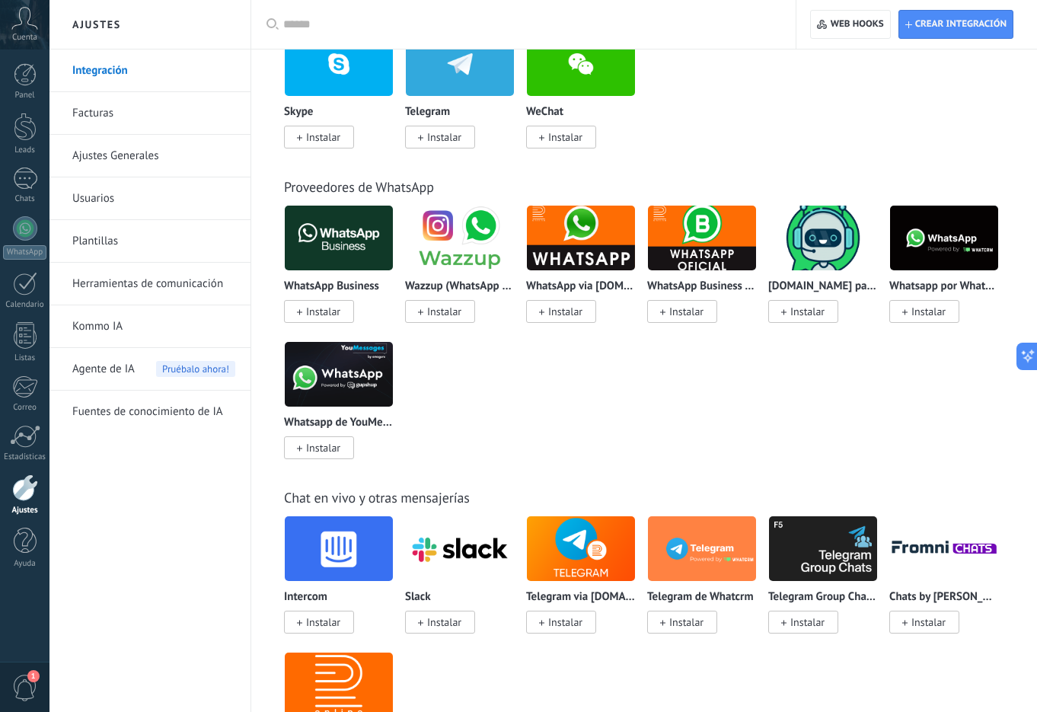
scroll to position [508, 0]
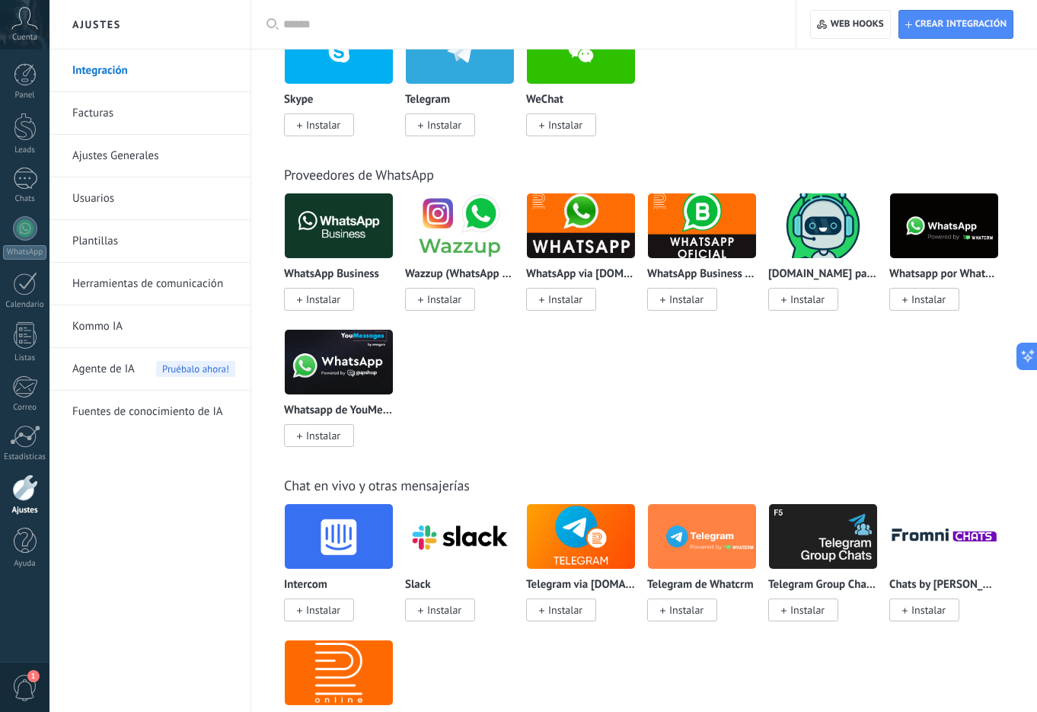
click at [20, 695] on span "1" at bounding box center [25, 687] width 26 height 27
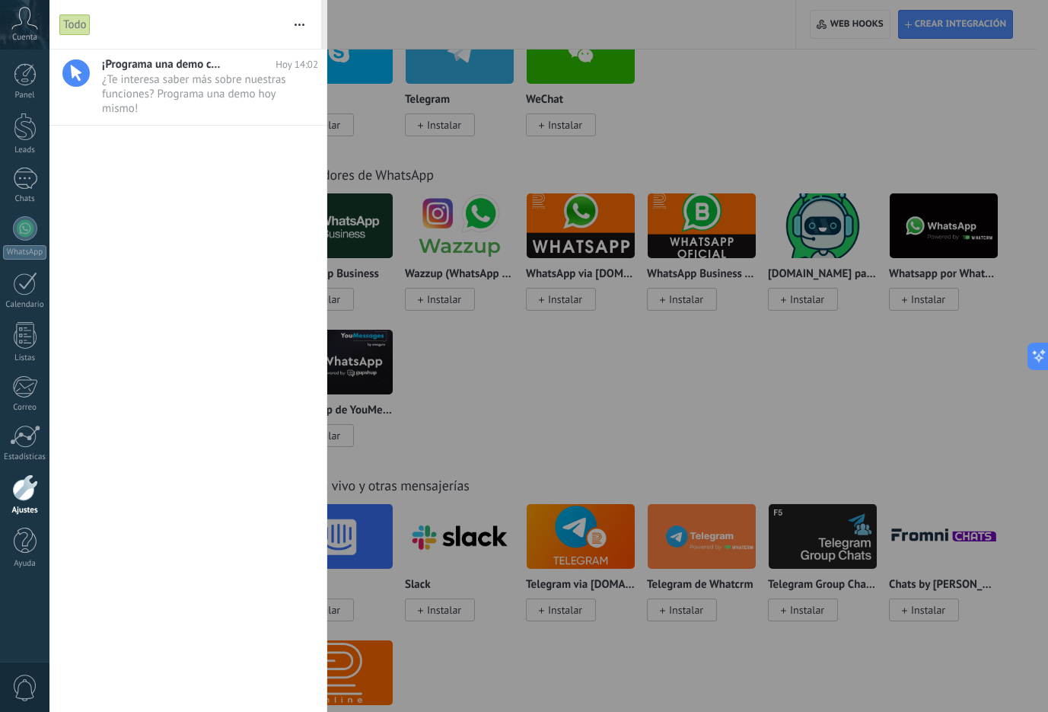
click at [20, 690] on span "0" at bounding box center [25, 687] width 26 height 27
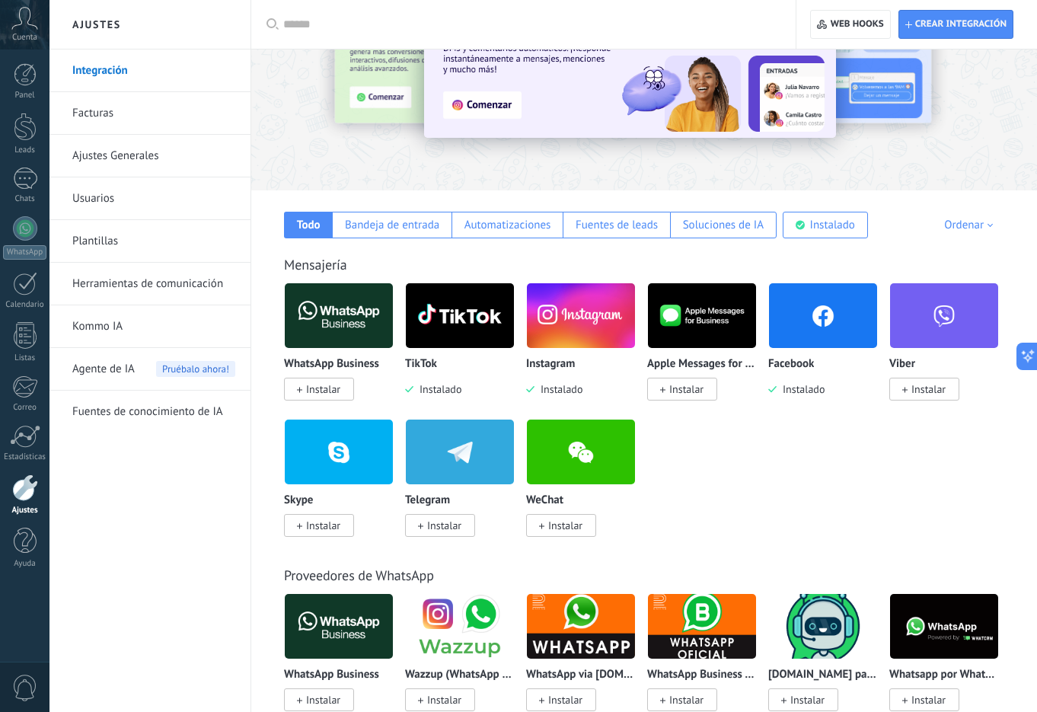
scroll to position [0, 0]
